Goal: Transaction & Acquisition: Book appointment/travel/reservation

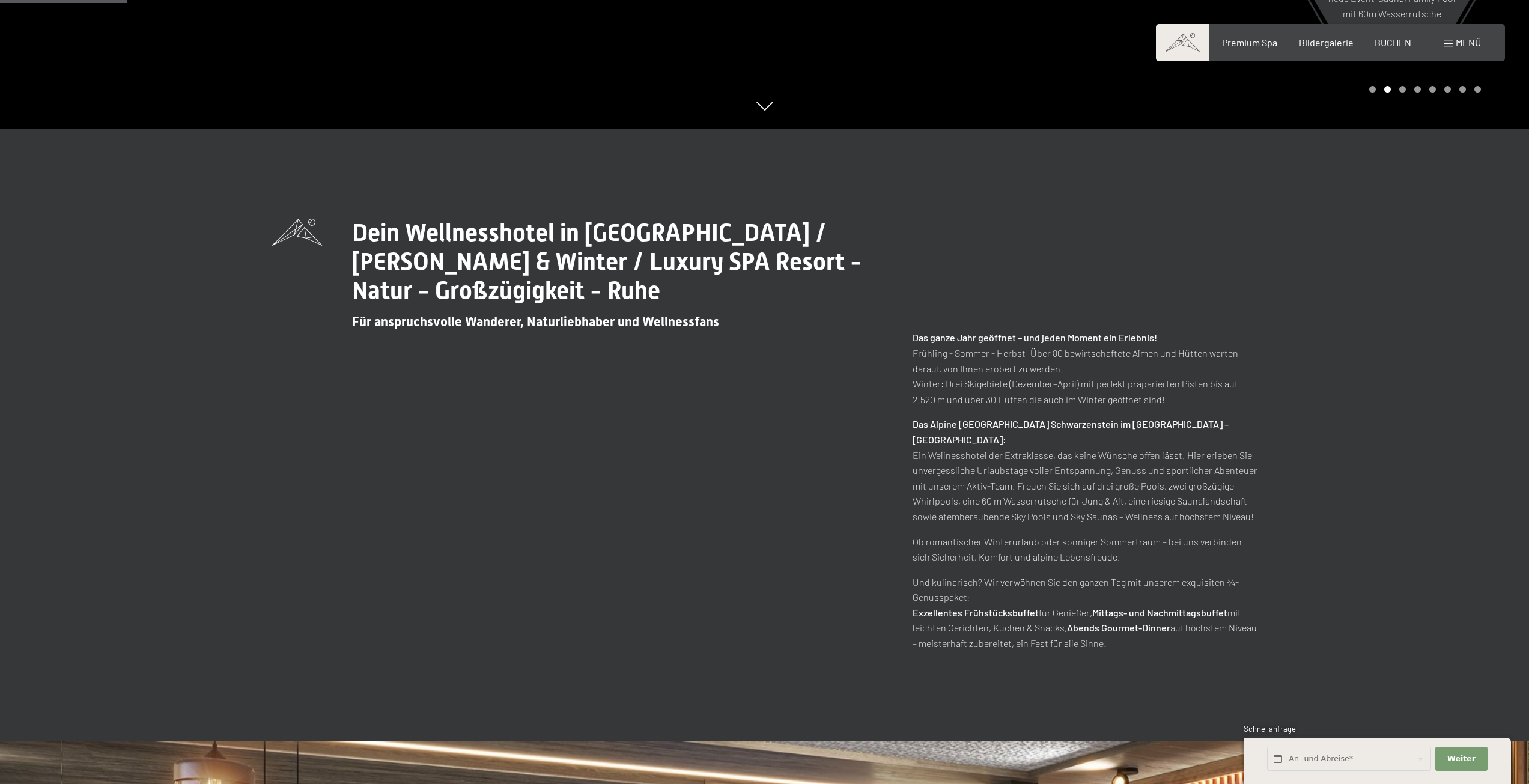
scroll to position [660, 0]
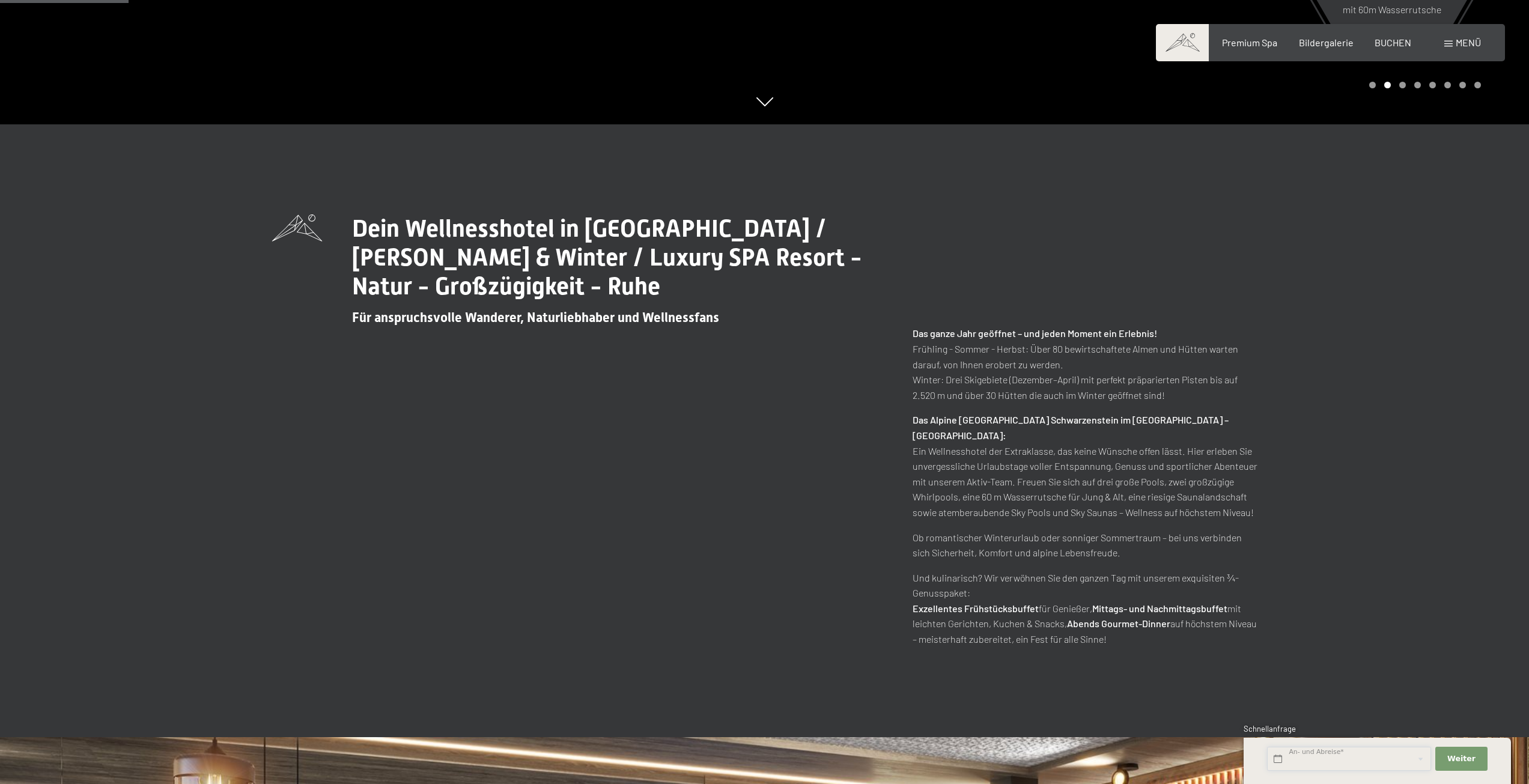
click at [1338, 760] on input "text" at bounding box center [1349, 759] width 164 height 24
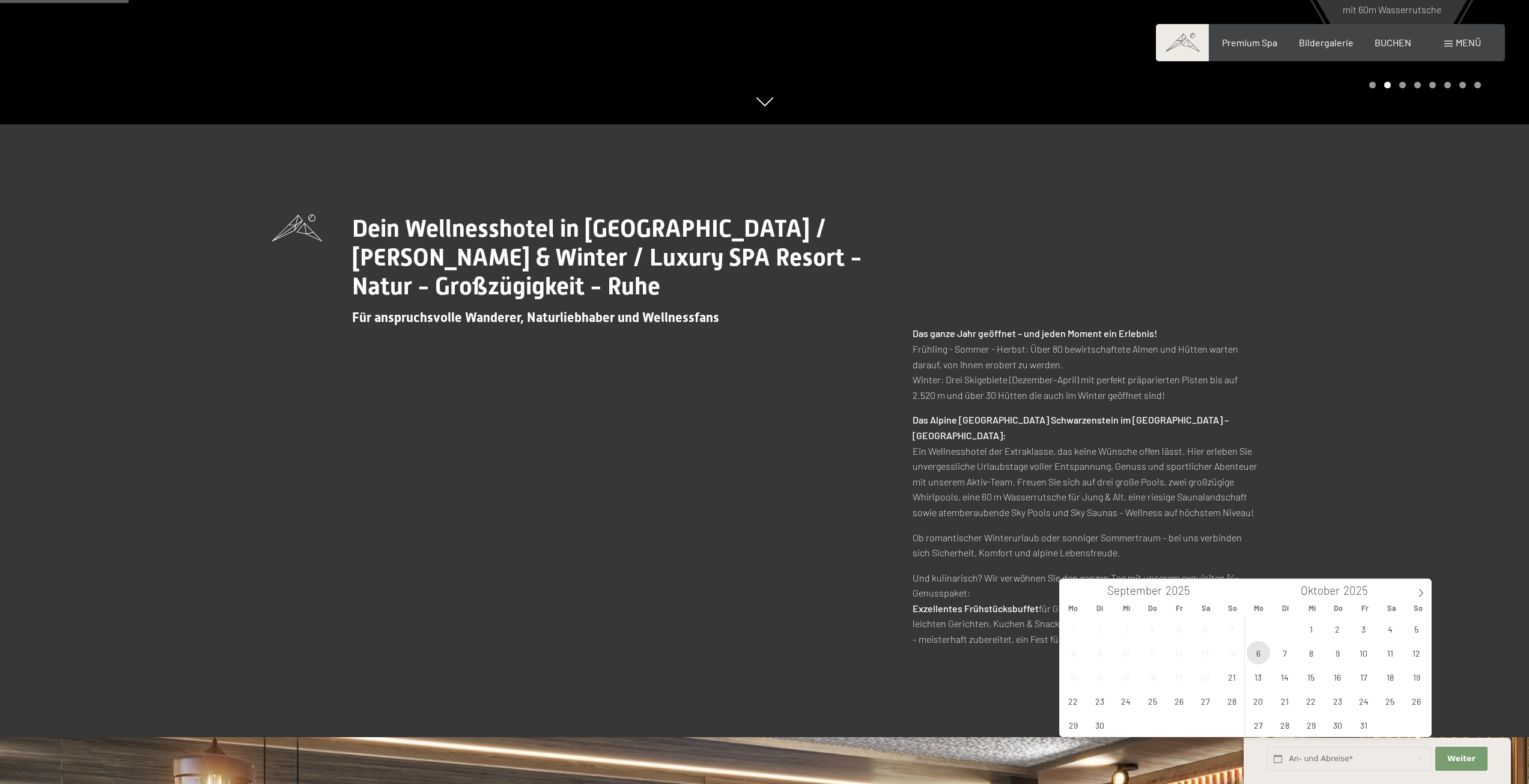
click at [1256, 652] on span "6" at bounding box center [1258, 653] width 24 height 24
click at [1358, 652] on span "10" at bounding box center [1364, 653] width 24 height 24
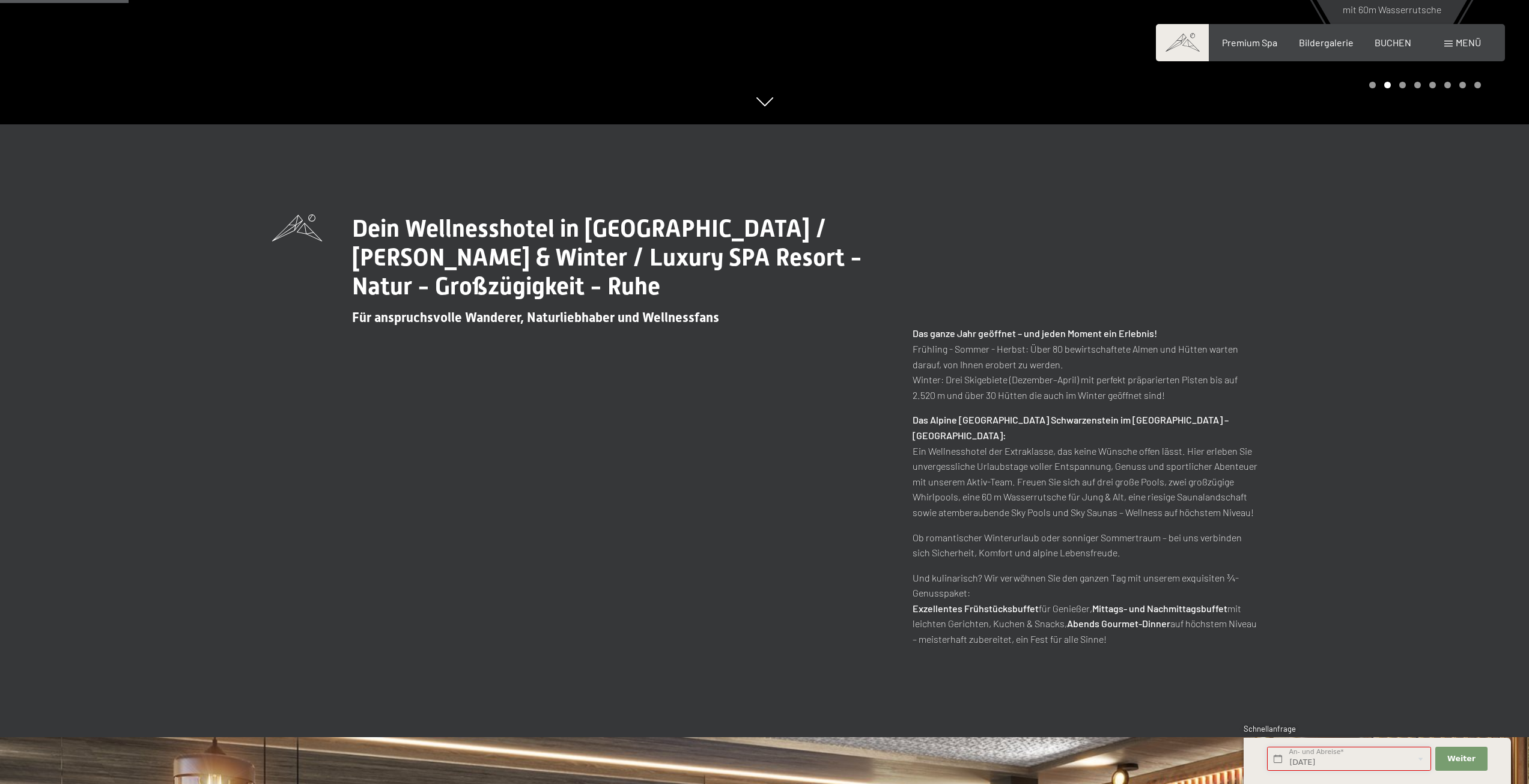
type input "Mo. 06.10.2025 - Fr. 10.10.2025"
click at [1463, 747] on button "Weiter Adressfelder ausblenden" at bounding box center [1461, 759] width 51 height 24
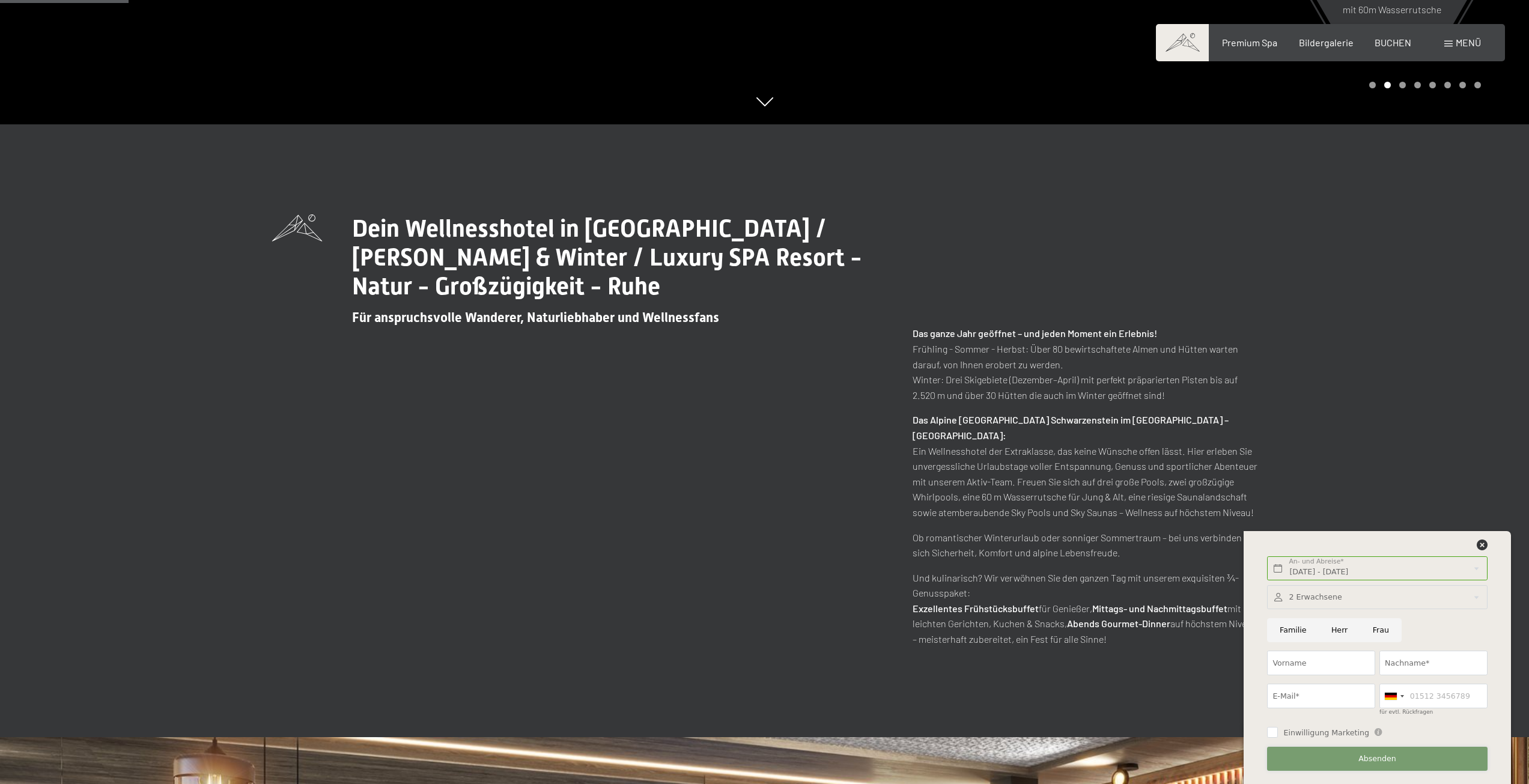
click at [1389, 757] on span "Absenden" at bounding box center [1377, 759] width 38 height 11
click at [1480, 546] on icon at bounding box center [1482, 545] width 11 height 11
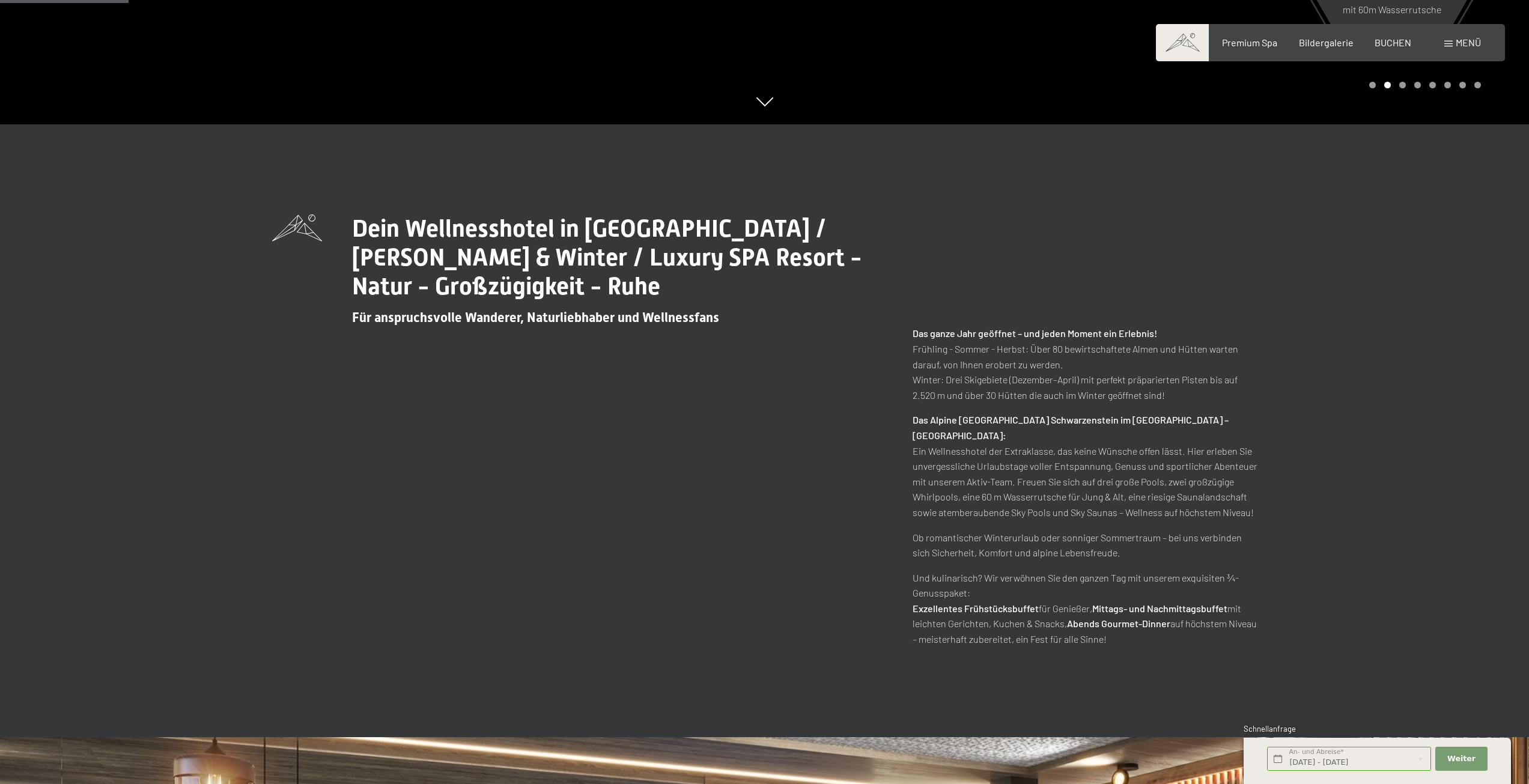
click at [1388, 42] on span "BUCHEN" at bounding box center [1393, 43] width 37 height 12
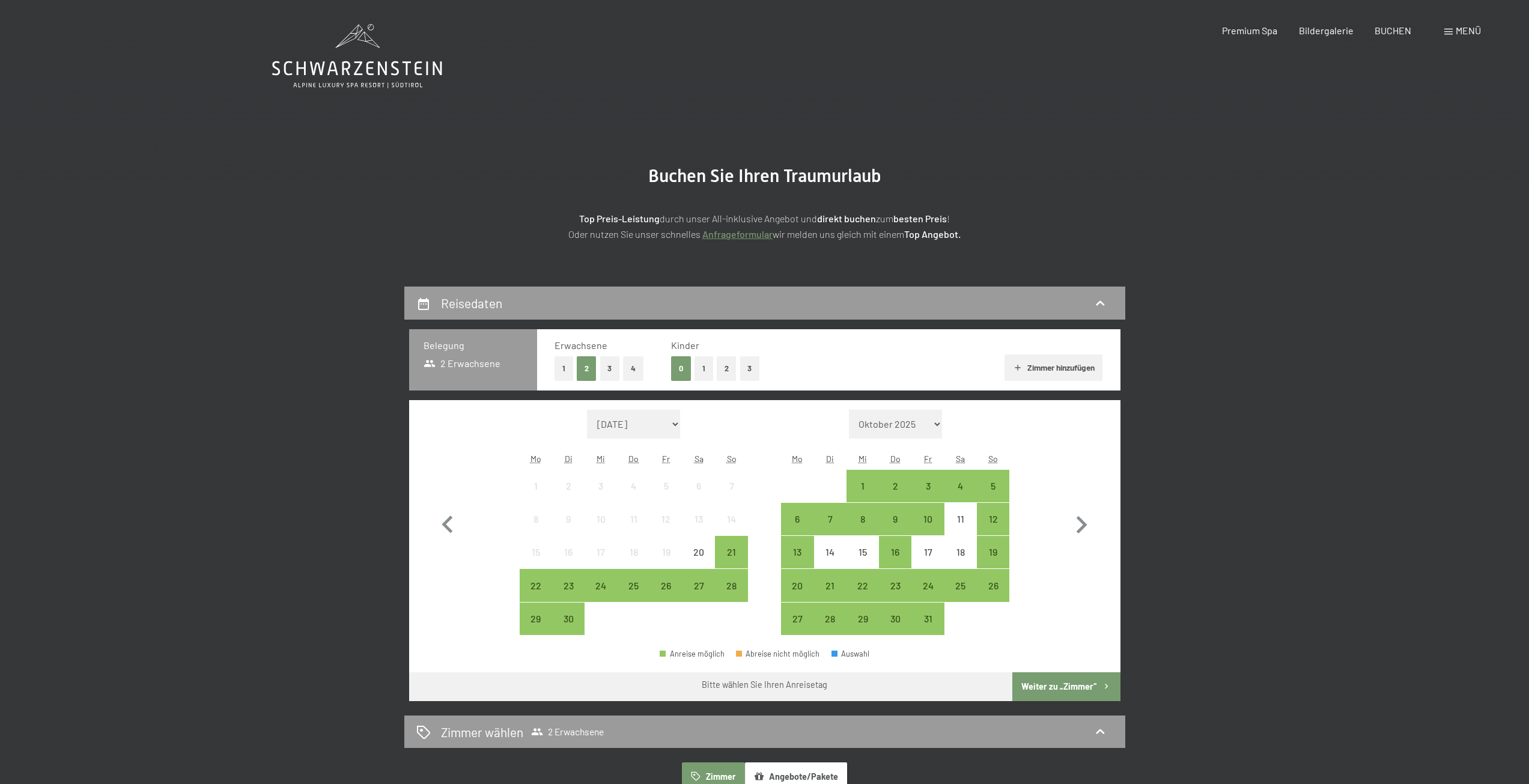
click at [793, 516] on div "6" at bounding box center [797, 529] width 30 height 30
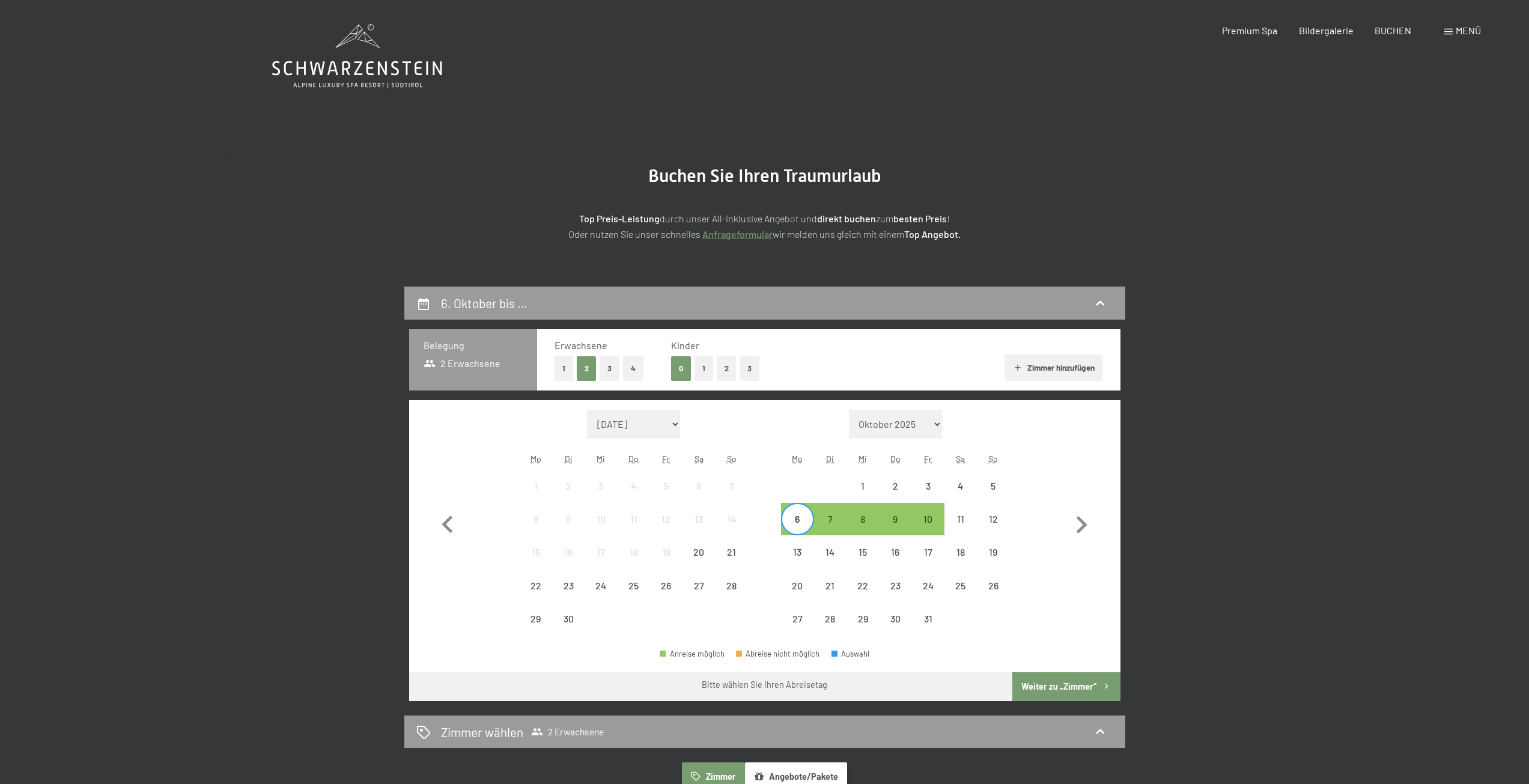
click at [927, 513] on div "10" at bounding box center [927, 518] width 30 height 30
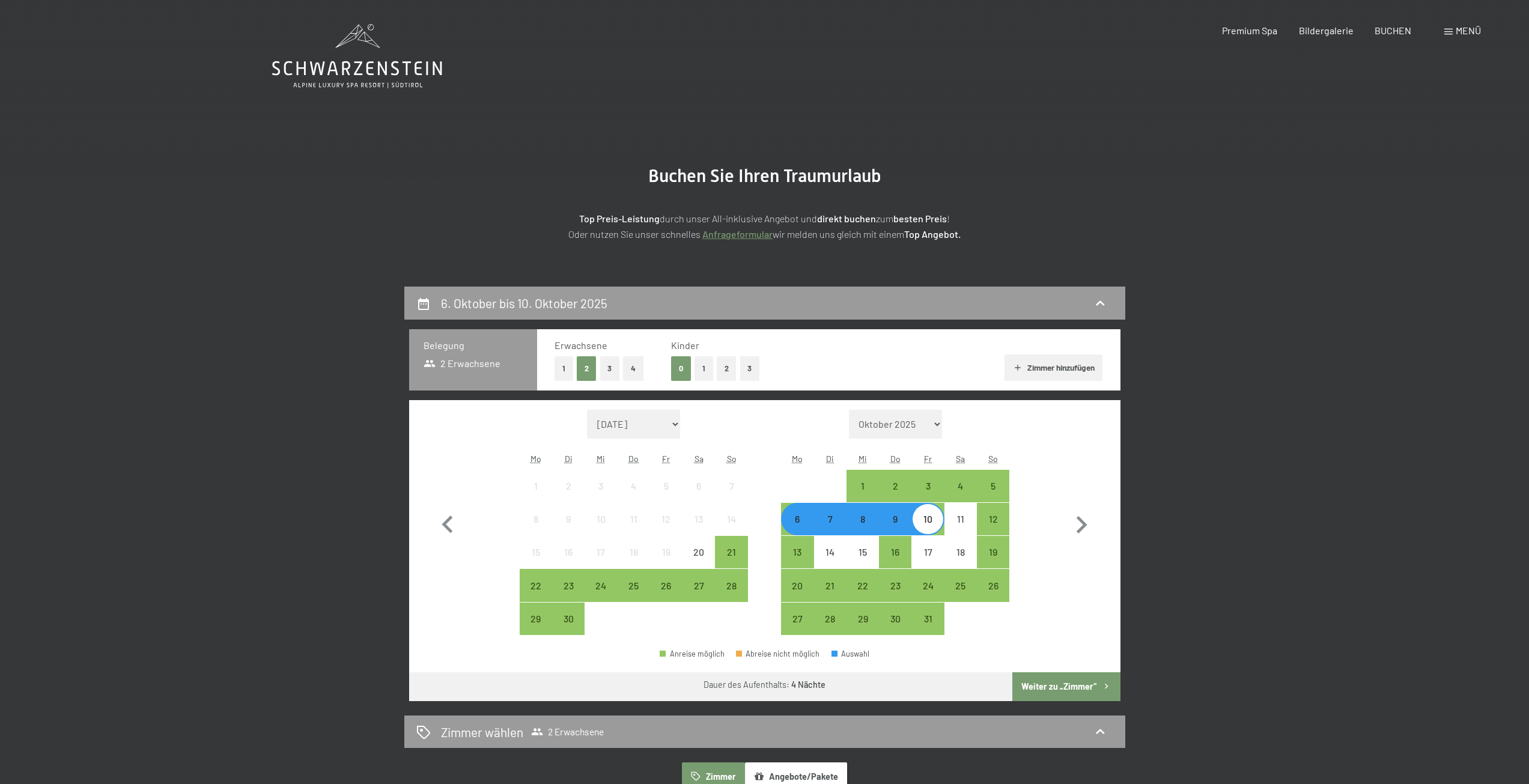
click at [1039, 683] on button "Weiter zu „Zimmer“" at bounding box center [1066, 686] width 107 height 29
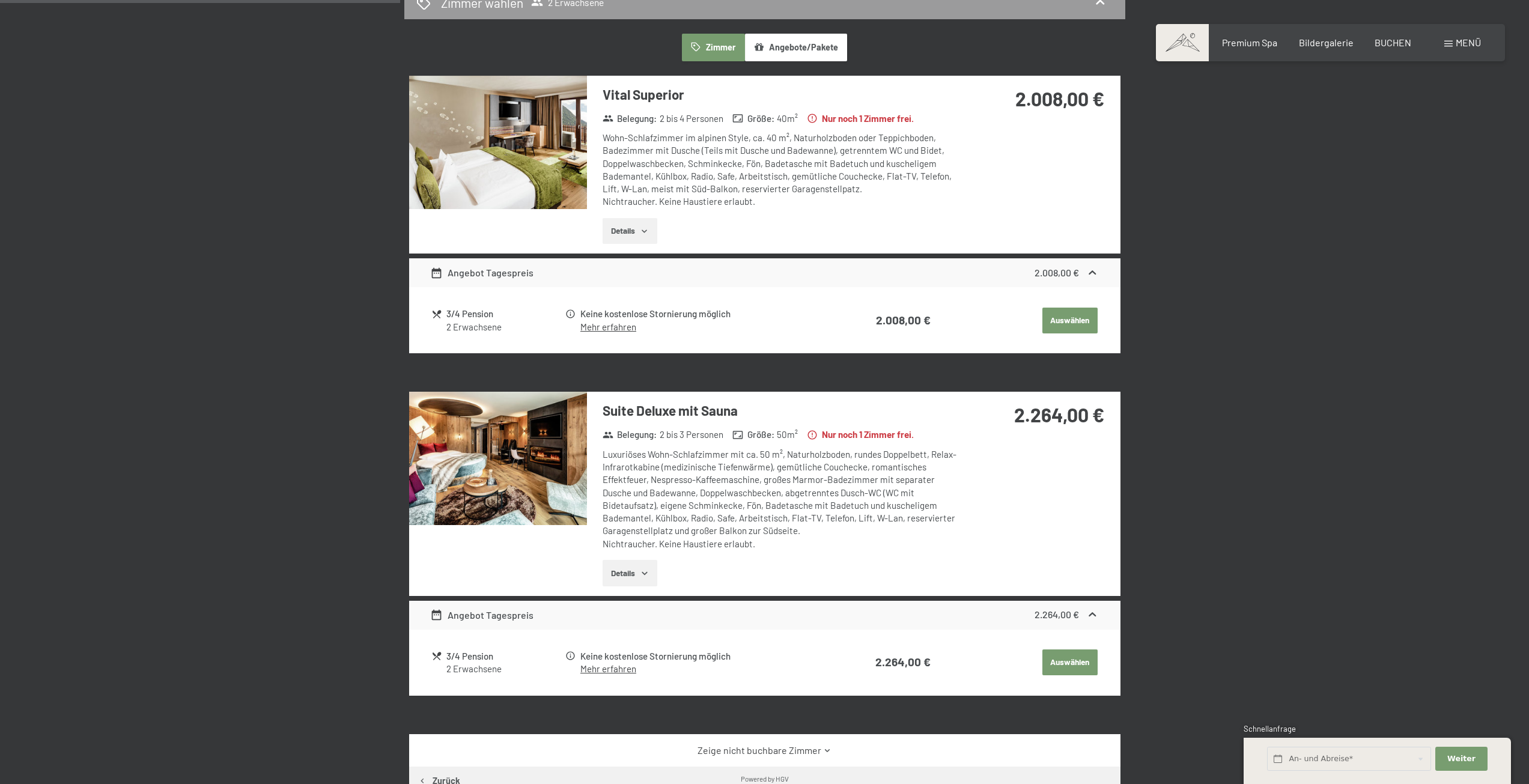
scroll to position [347, 0]
click at [616, 571] on button "Details" at bounding box center [630, 574] width 54 height 26
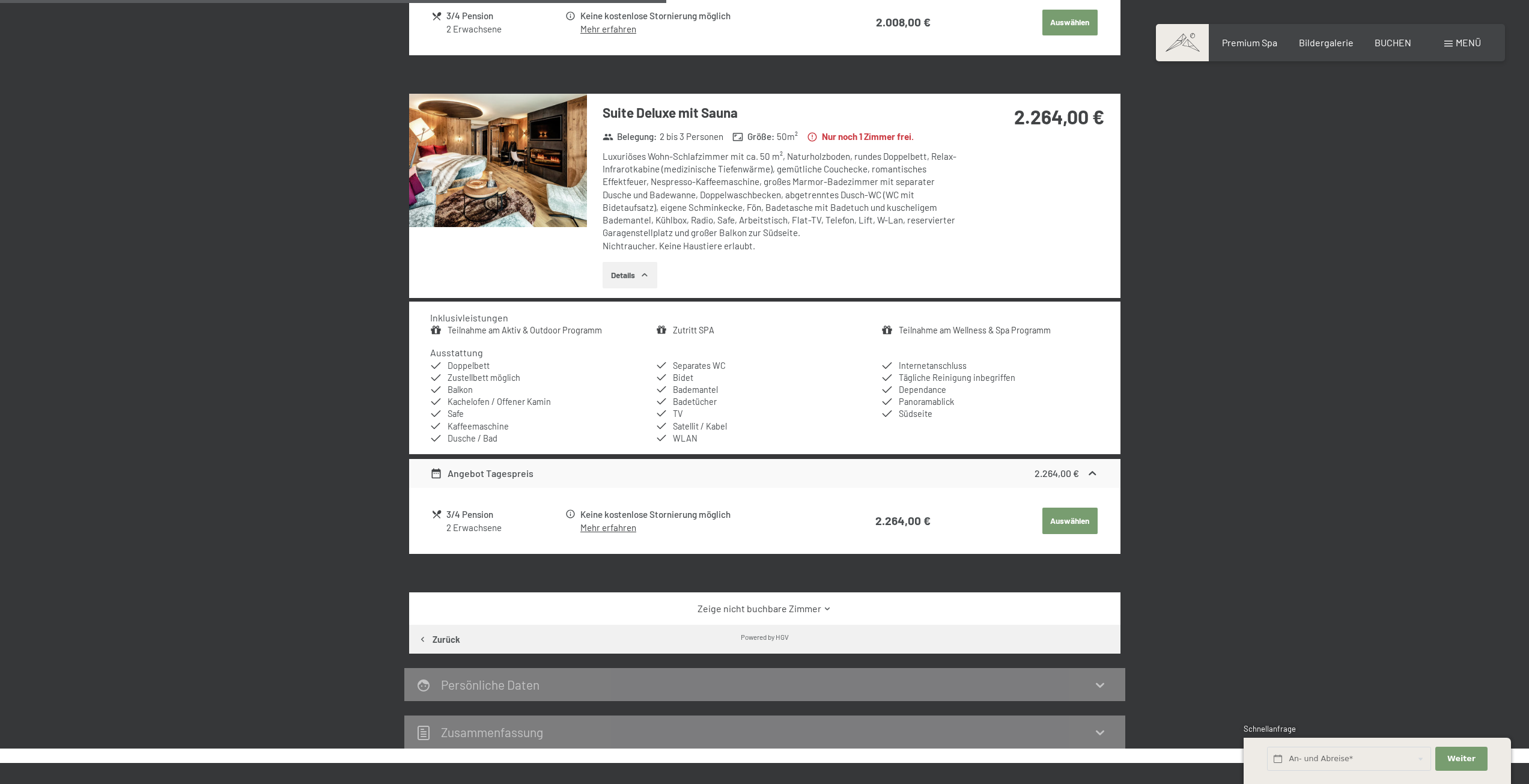
scroll to position [646, 0]
click at [616, 275] on button "Details" at bounding box center [630, 274] width 54 height 26
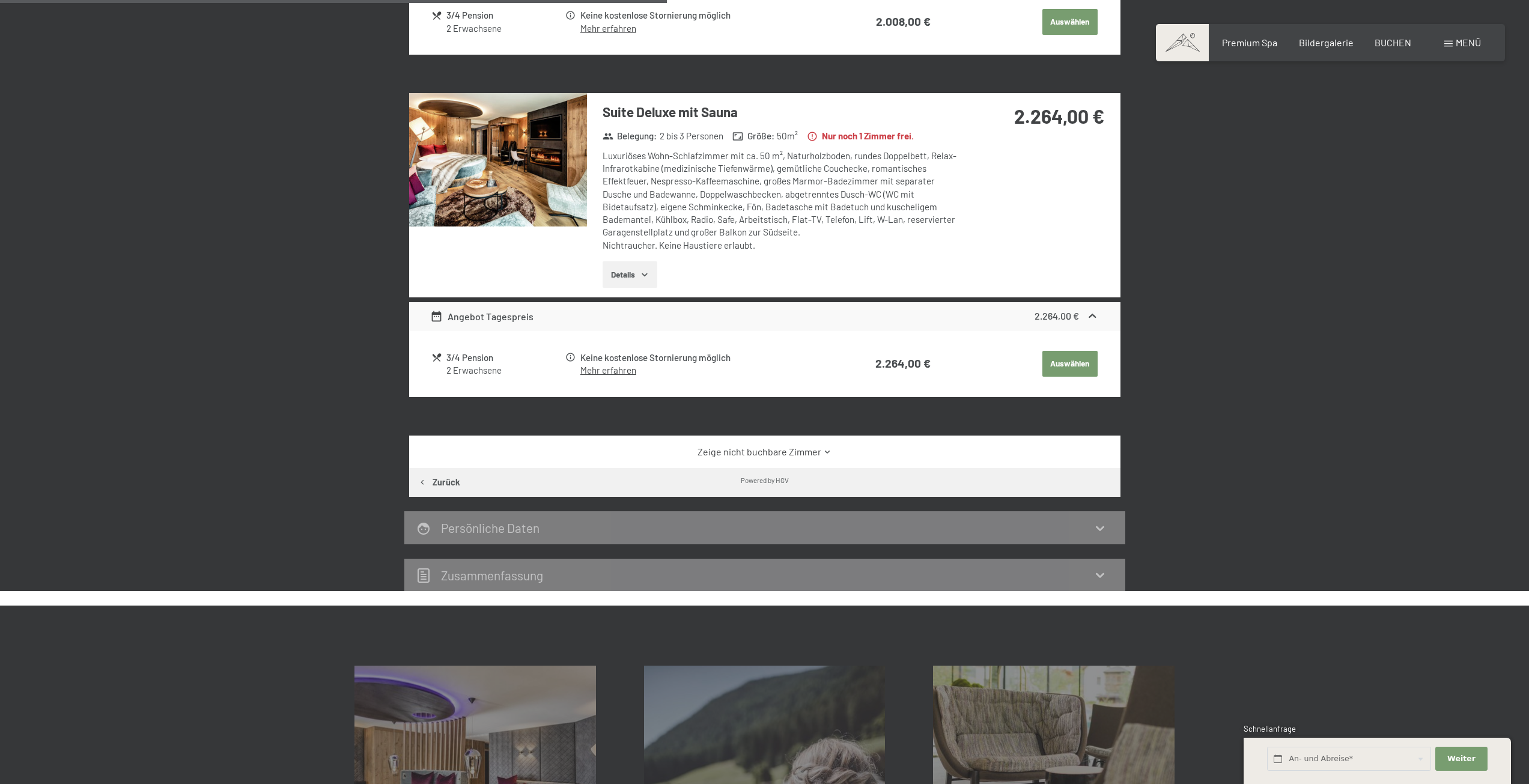
click at [619, 274] on button "Details" at bounding box center [630, 274] width 54 height 26
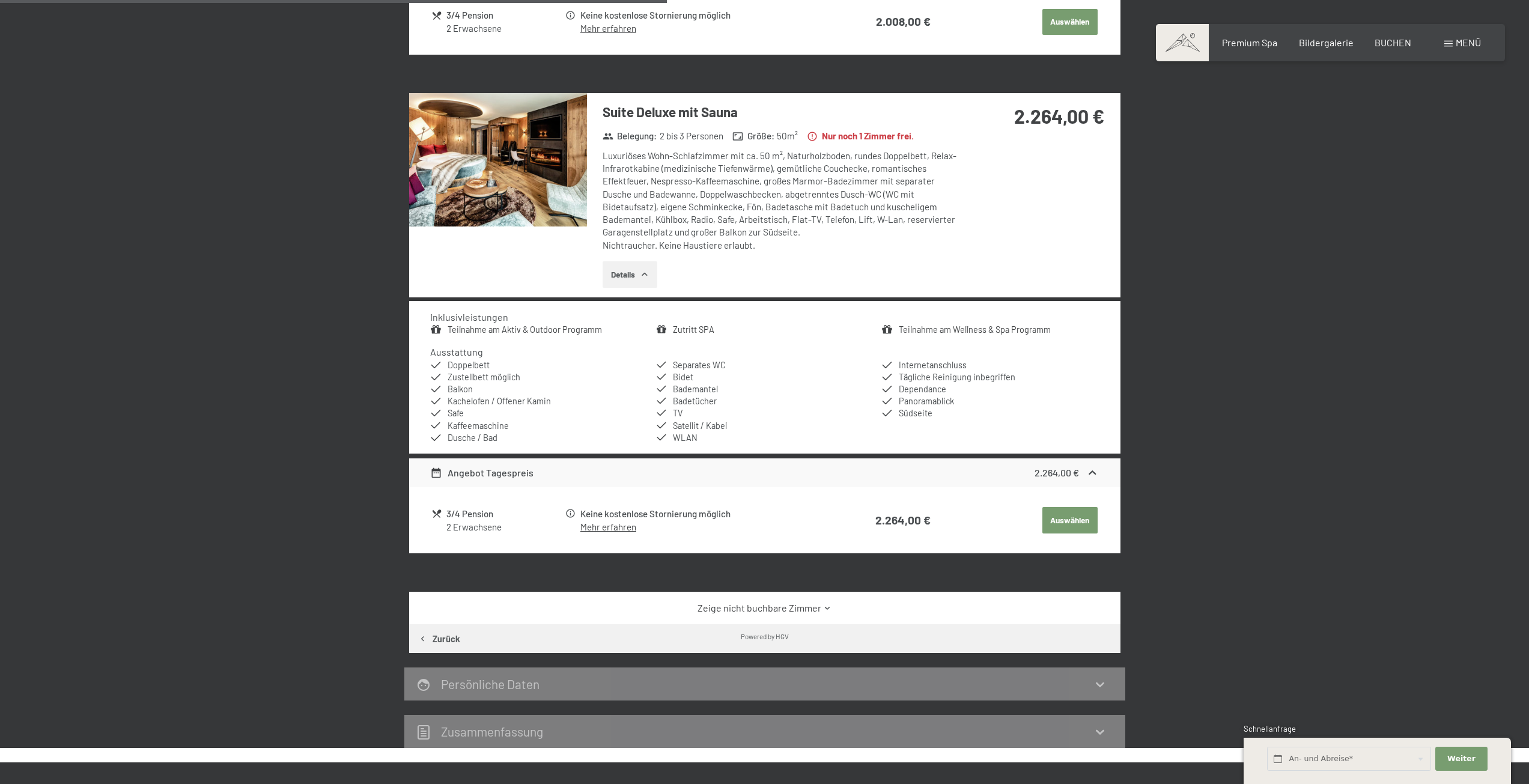
click at [529, 154] on img at bounding box center [498, 160] width 178 height 133
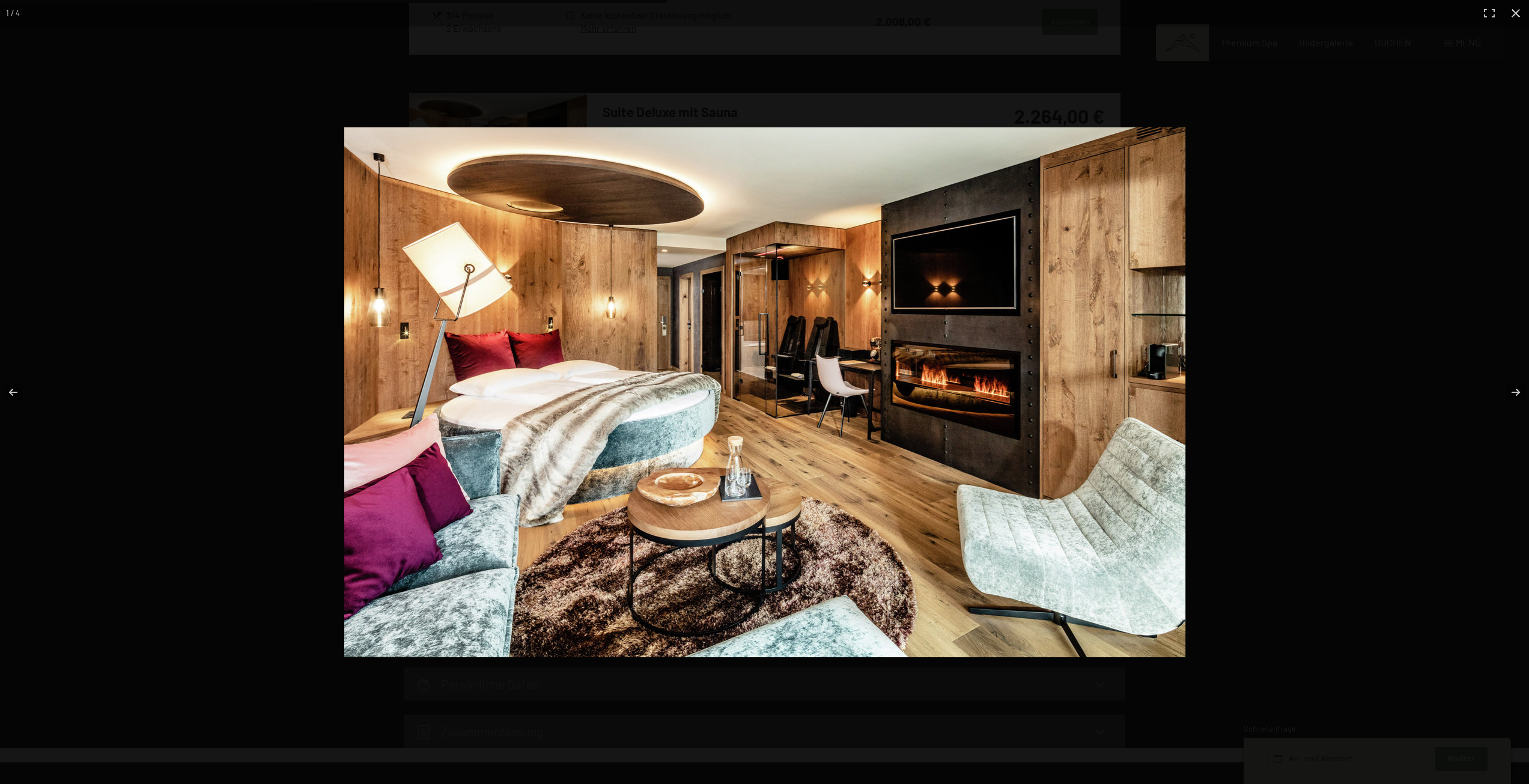
click at [1516, 391] on button "button" at bounding box center [1508, 393] width 42 height 60
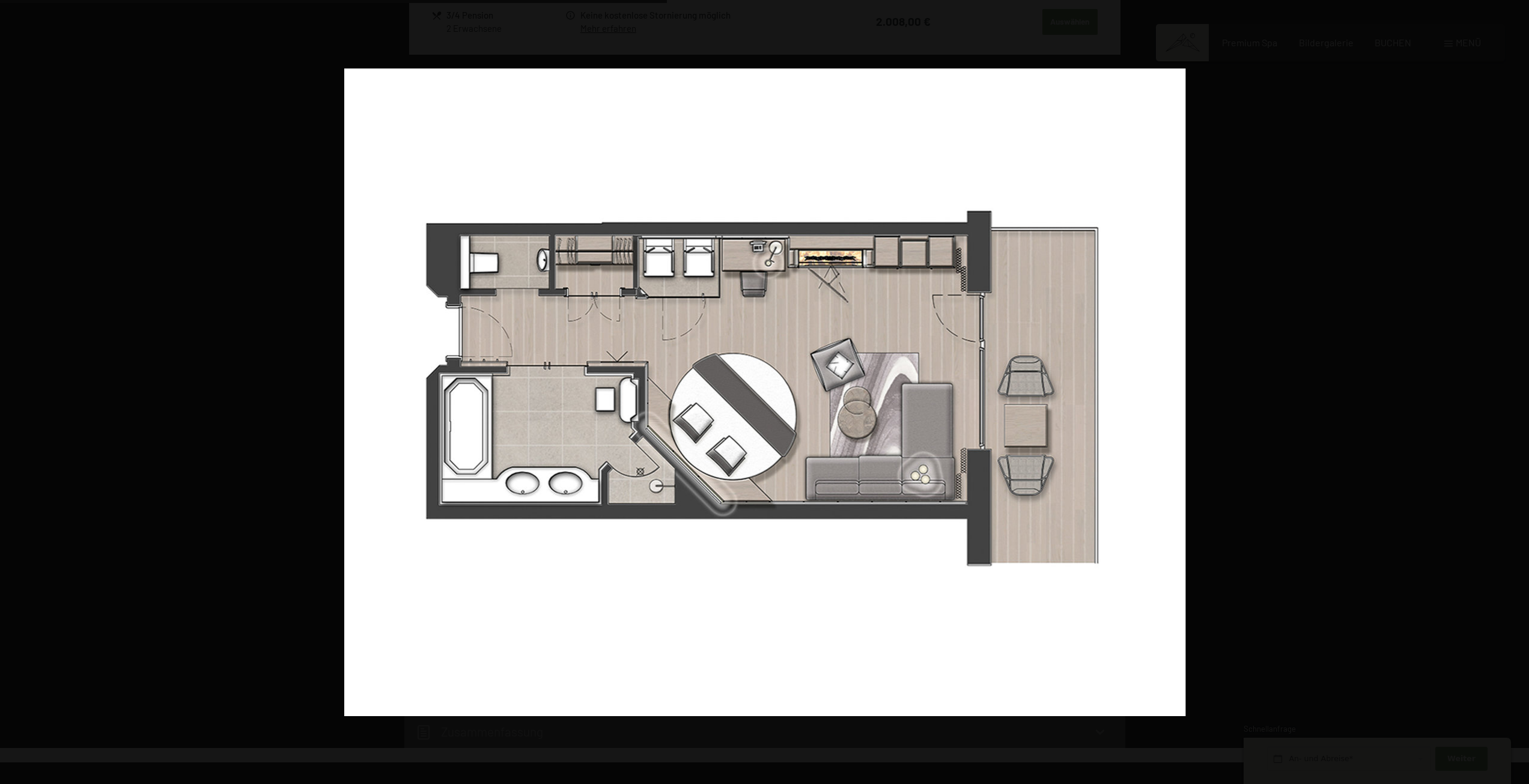
click at [1517, 391] on button "button" at bounding box center [1508, 393] width 42 height 60
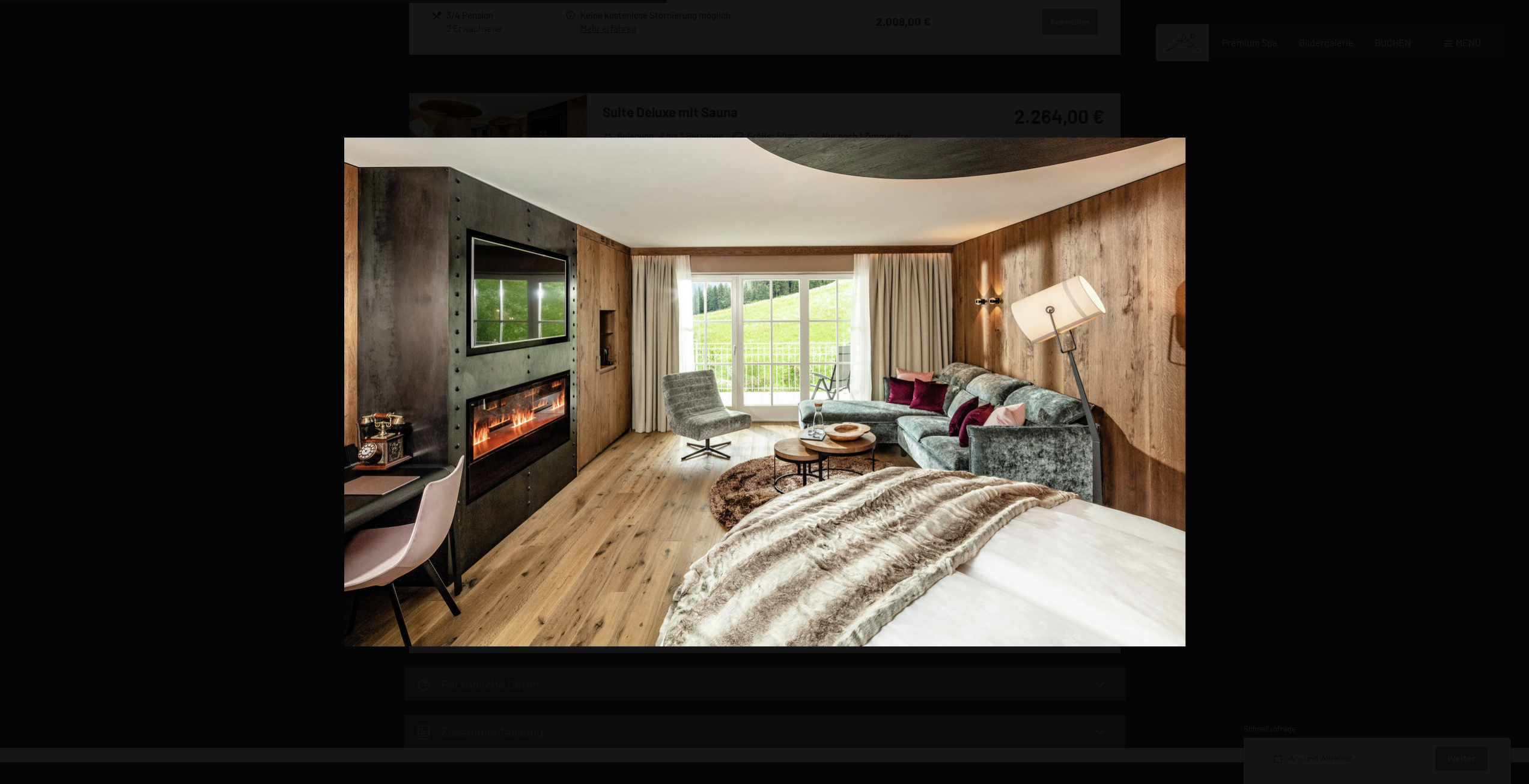
click at [1517, 391] on button "button" at bounding box center [1508, 393] width 42 height 60
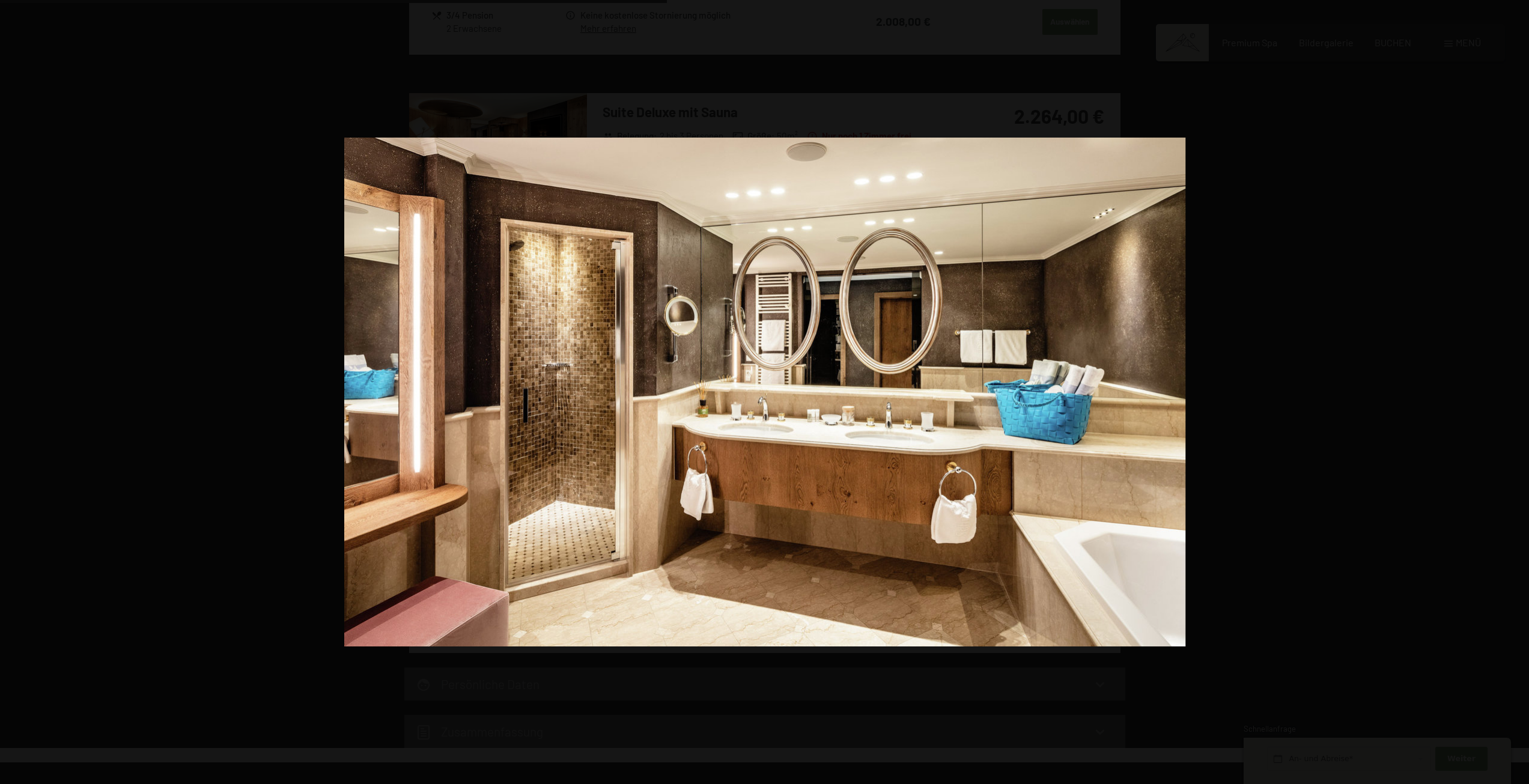
click at [1517, 391] on button "button" at bounding box center [1508, 393] width 42 height 60
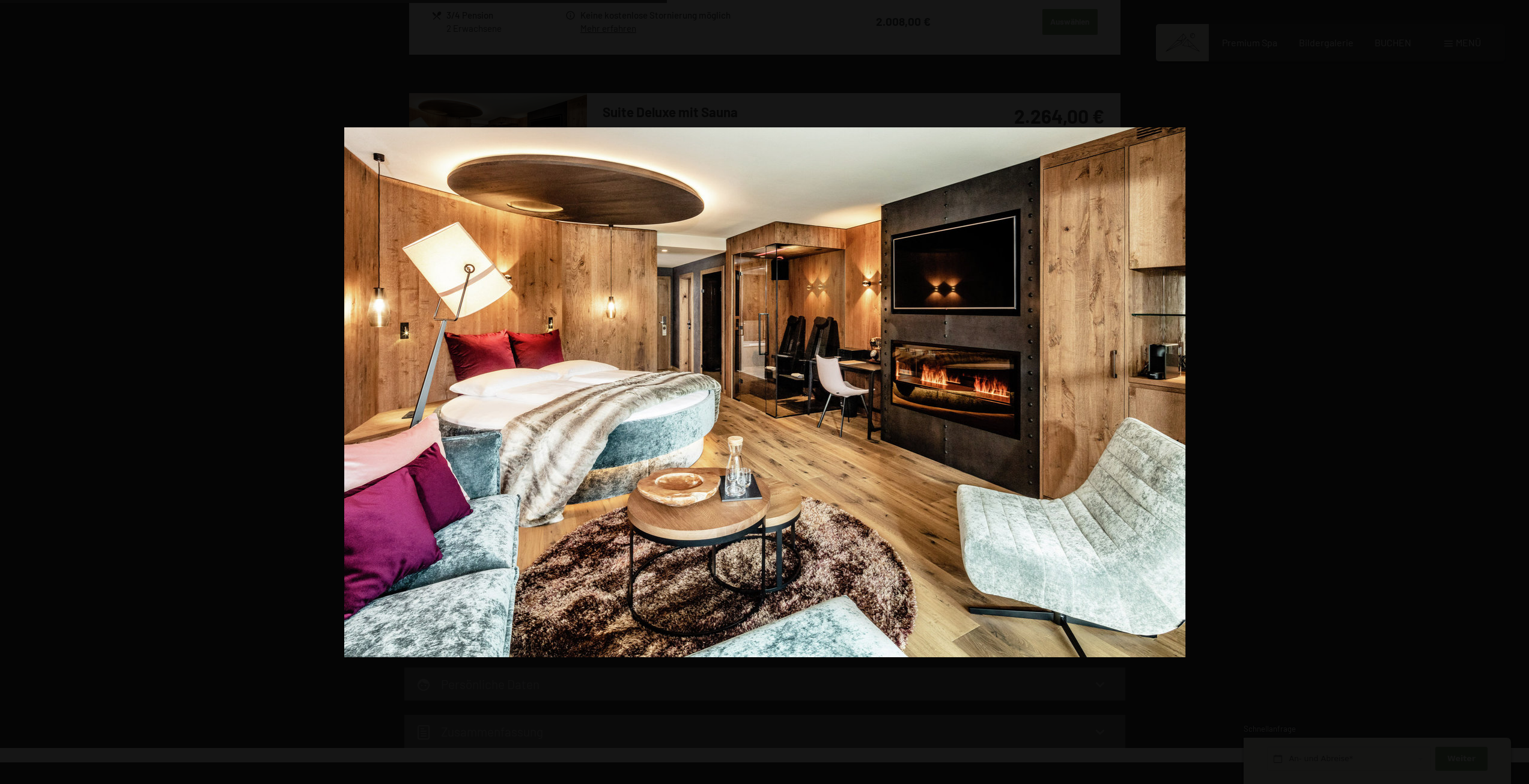
click at [1517, 391] on button "button" at bounding box center [1508, 393] width 42 height 60
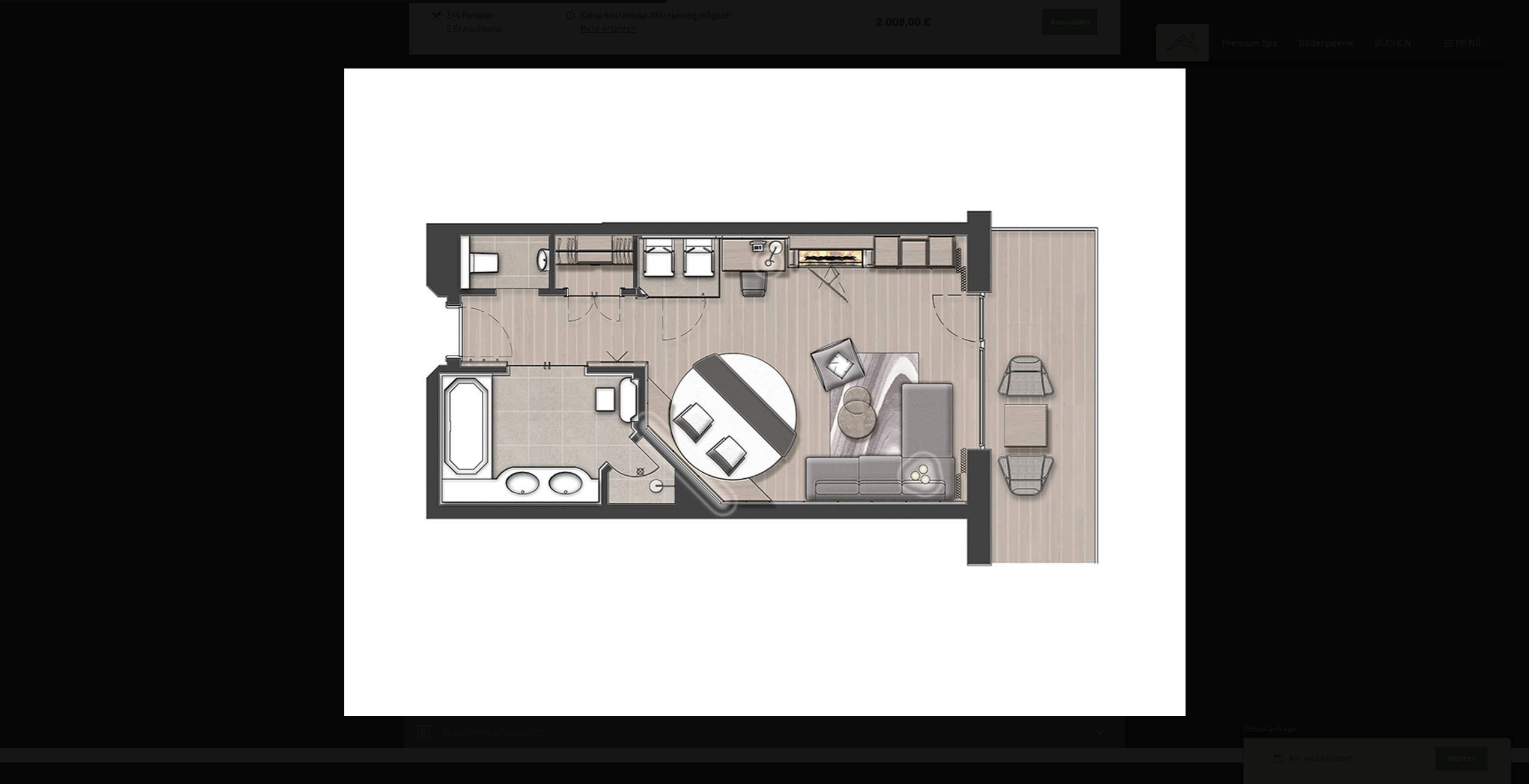
click at [1517, 391] on button "button" at bounding box center [1508, 393] width 42 height 60
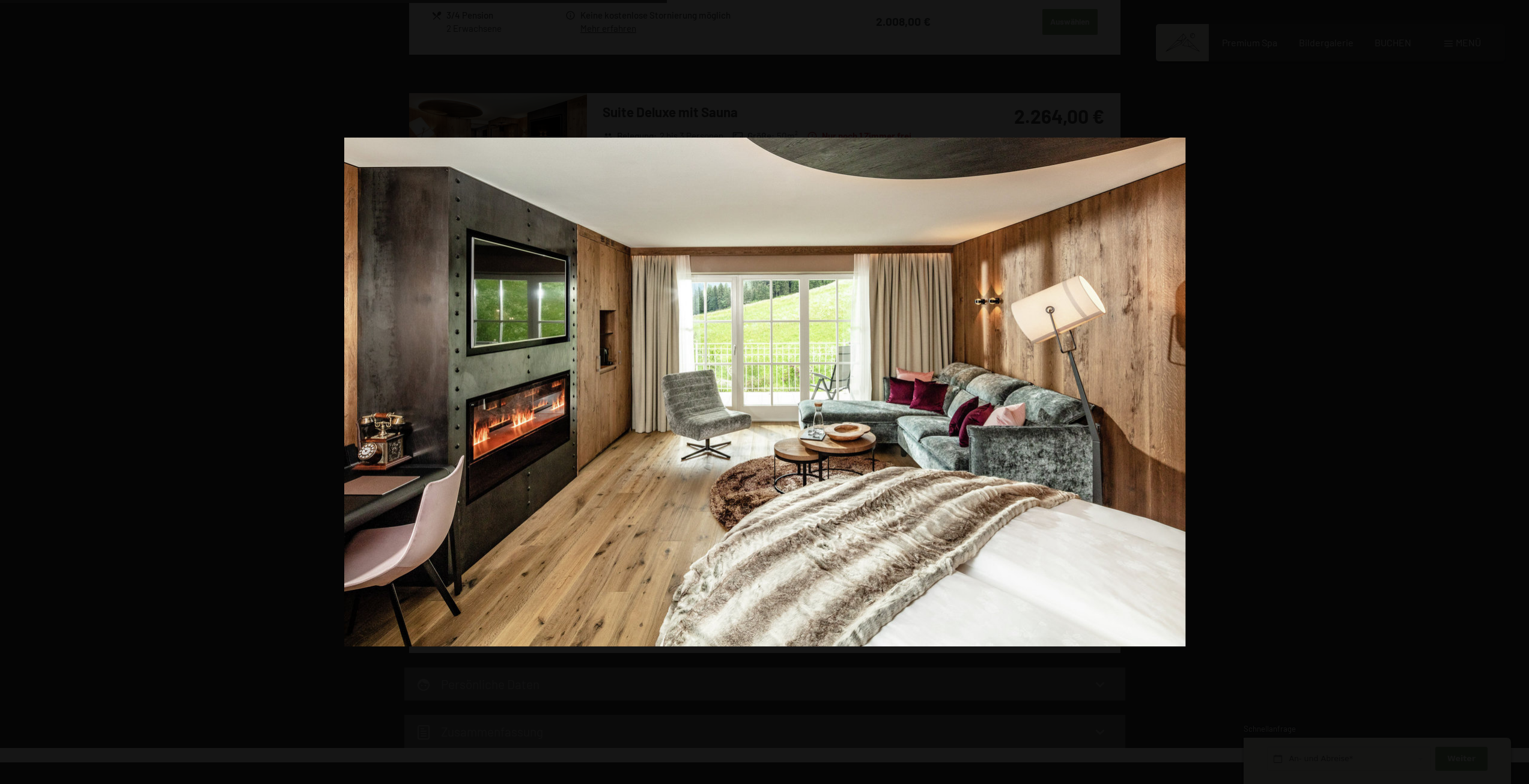
click at [1517, 391] on button "button" at bounding box center [1508, 393] width 42 height 60
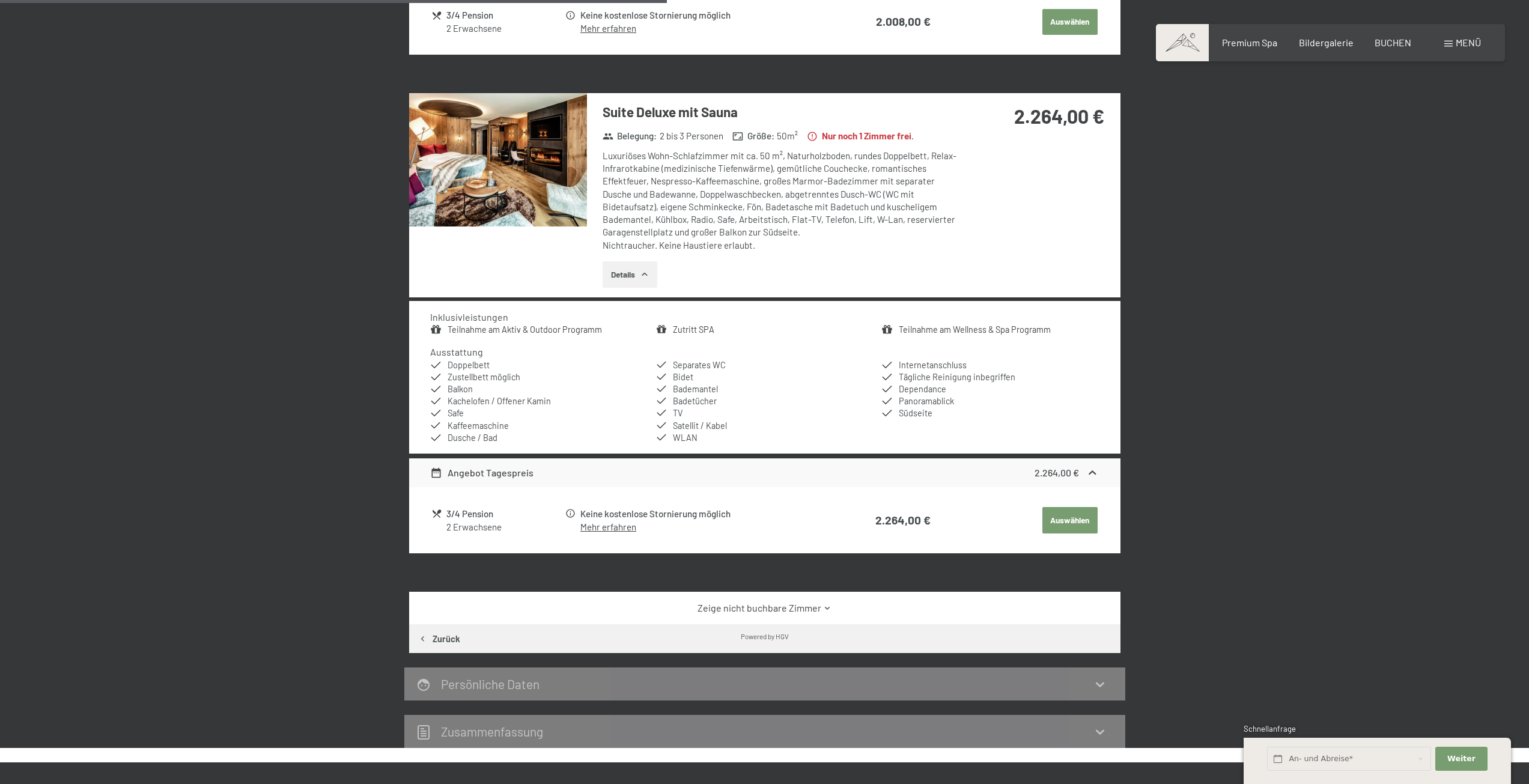
click at [0, 0] on button "button" at bounding box center [0, 0] width 0 height 0
